Goal: Use online tool/utility: Utilize a website feature to perform a specific function

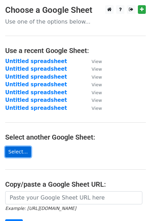
click at [15, 155] on link "Select..." at bounding box center [18, 151] width 26 height 11
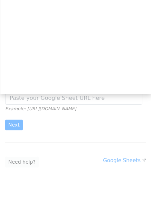
scroll to position [106, 0]
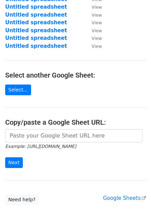
scroll to position [66, 0]
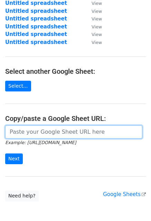
click at [25, 130] on input "url" at bounding box center [73, 131] width 137 height 13
paste input "https://docs.google.com/spreadsheets/d/1xF7abp3IDb3XAhBE-IfT30Tx_8Mx1zily4Wk4j4…"
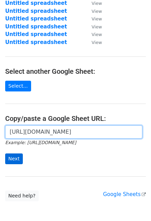
type input "https://docs.google.com/spreadsheets/d/1xF7abp3IDb3XAhBE-IfT30Tx_8Mx1zily4Wk4j4…"
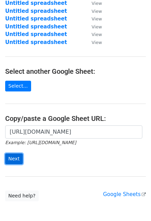
scroll to position [0, 0]
click at [14, 156] on input "Next" at bounding box center [14, 158] width 18 height 11
